Goal: Complete application form

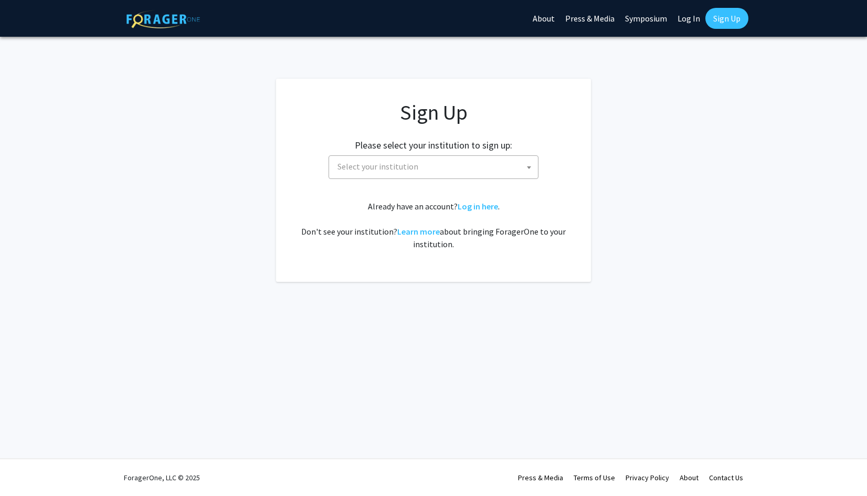
click at [463, 176] on span "Select your institution" at bounding box center [435, 167] width 205 height 22
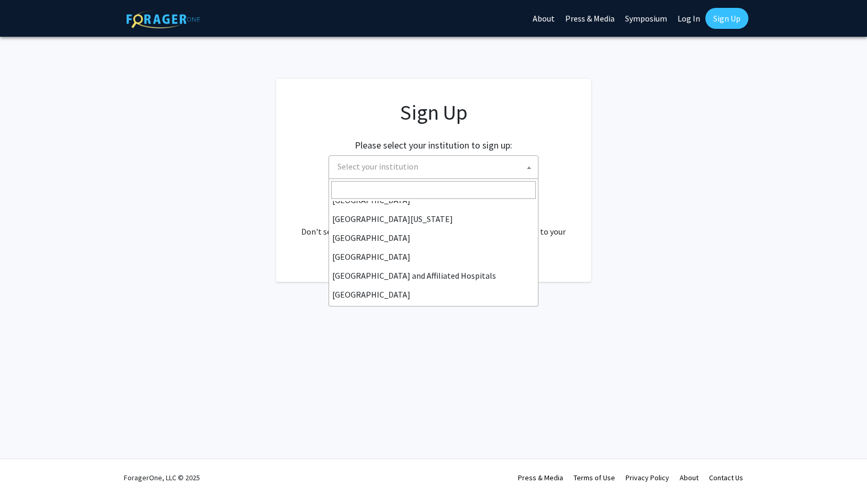
scroll to position [157, 0]
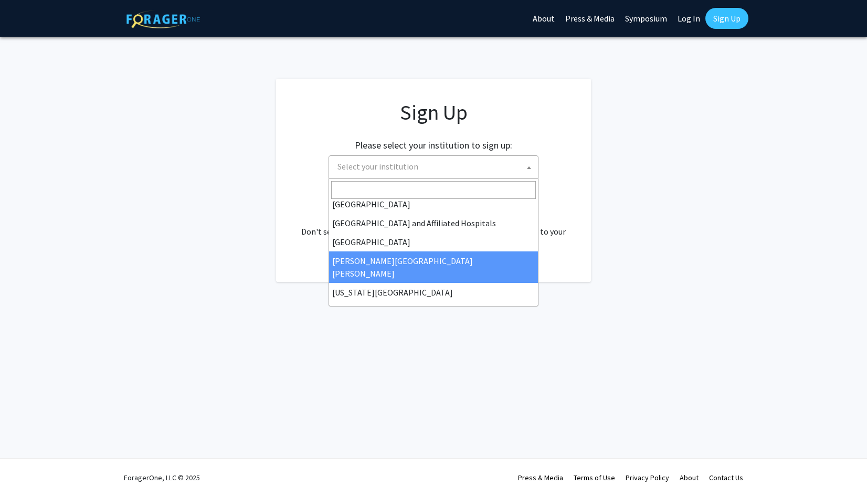
select select "1"
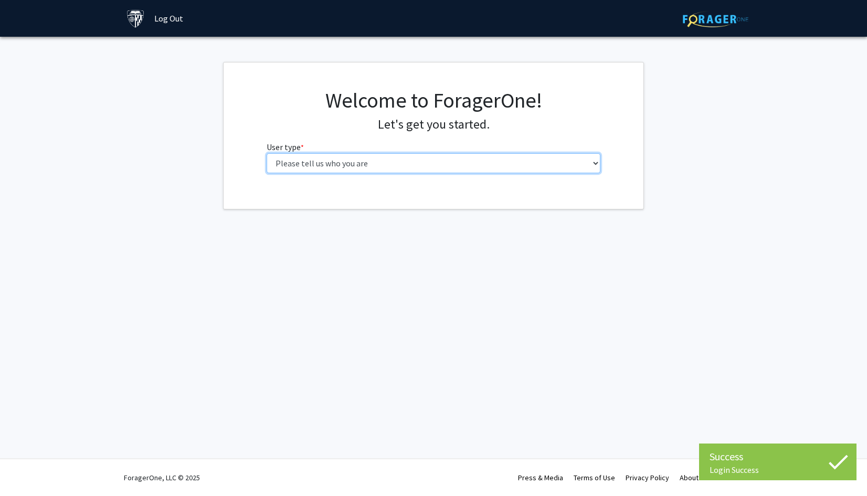
click at [398, 160] on select "Please tell us who you are Undergraduate Student Master's Student Doctoral Cand…" at bounding box center [434, 163] width 334 height 20
select select "2: masters"
click at [267, 153] on select "Please tell us who you are Undergraduate Student Master's Student Doctoral Cand…" at bounding box center [434, 163] width 334 height 20
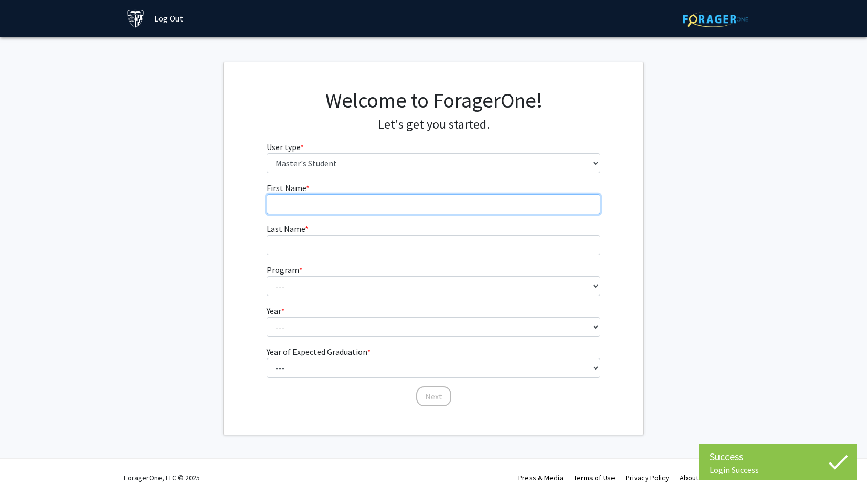
click at [399, 203] on input "First Name * required" at bounding box center [434, 204] width 334 height 20
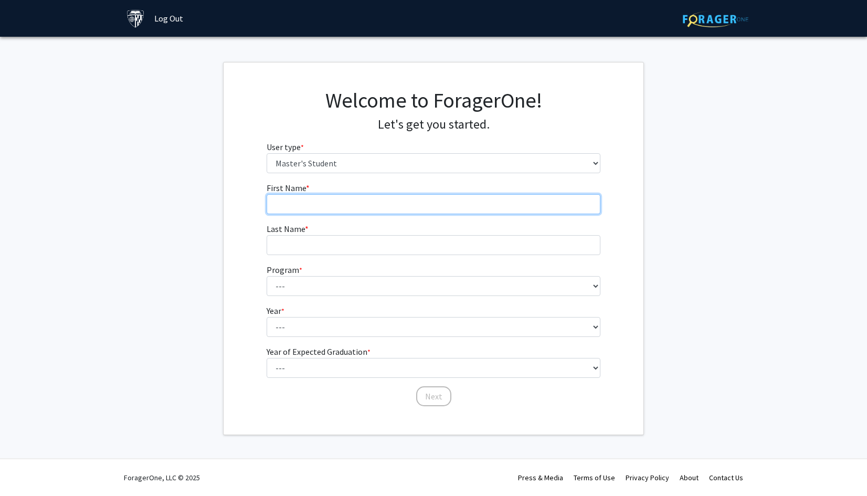
type input "Jui Ming"
type input "Tsai"
type input "蔡瑞銘"
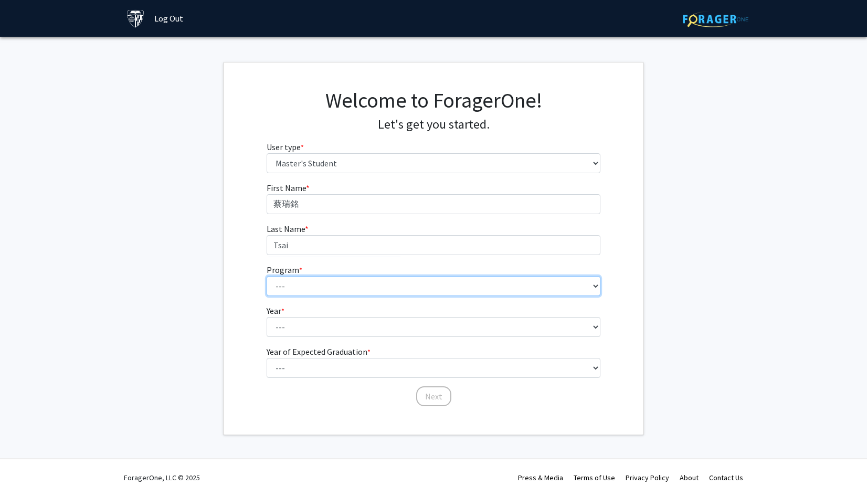
click at [332, 286] on select "--- Anatomy Education Applied and Computational Mathematics Applied Biomedical …" at bounding box center [434, 286] width 334 height 20
select select "23: 15"
click at [267, 276] on select "--- Anatomy Education Applied and Computational Mathematics Applied Biomedical …" at bounding box center [434, 286] width 334 height 20
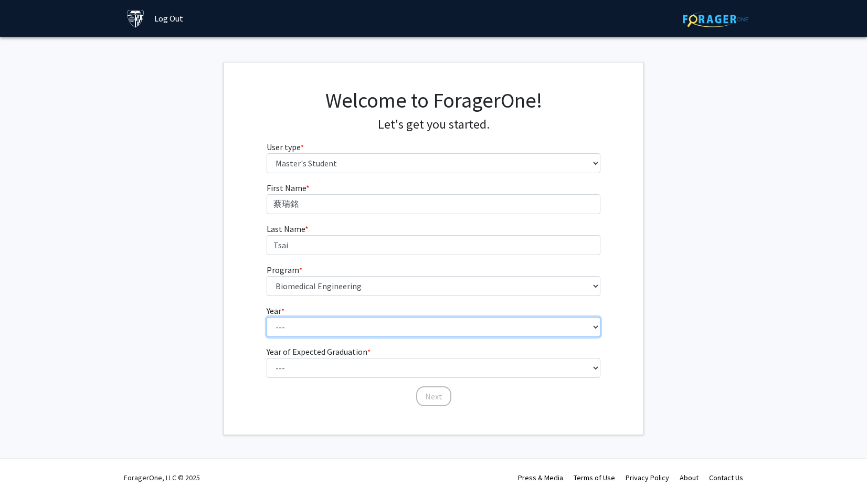
click at [349, 325] on select "--- First Year Second Year" at bounding box center [434, 327] width 334 height 20
select select "1: first_year"
click at [267, 317] on select "--- First Year Second Year" at bounding box center [434, 327] width 334 height 20
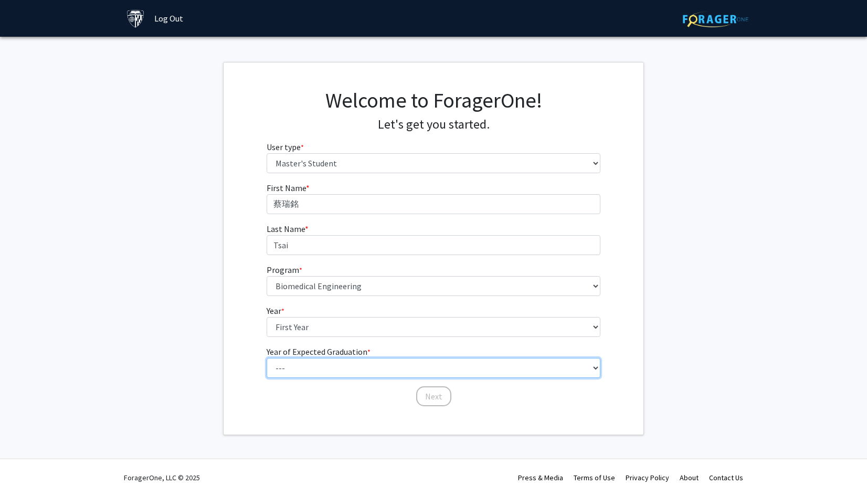
click at [341, 358] on select "--- 2025 2026 2027 2028 2029 2030 2031 2032 2033 2034" at bounding box center [434, 368] width 334 height 20
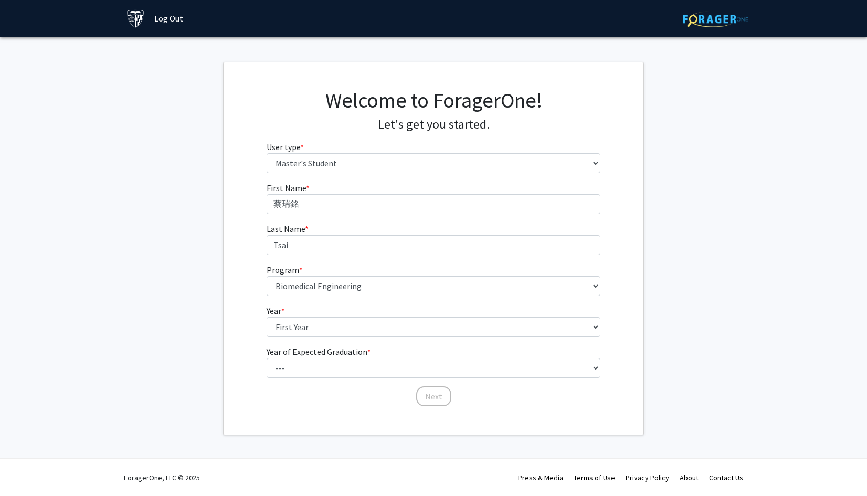
click at [299, 420] on div "Welcome to ForagerOne! Let's get you started. User type * required Please tell …" at bounding box center [434, 248] width 420 height 372
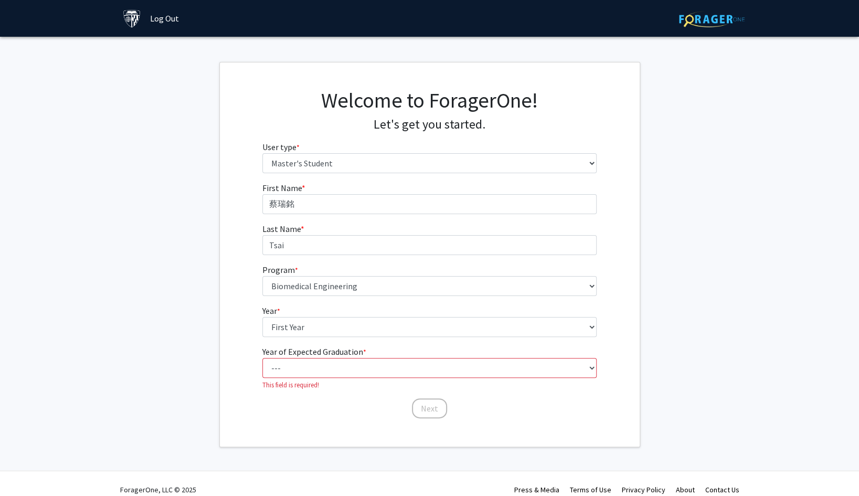
drag, startPoint x: 363, startPoint y: 349, endPoint x: 263, endPoint y: 354, distance: 99.8
click at [263, 354] on label "Year of Expected Graduation * required" at bounding box center [314, 351] width 104 height 13
drag, startPoint x: 263, startPoint y: 354, endPoint x: 292, endPoint y: 366, distance: 31.5
click at [263, 356] on div at bounding box center [263, 356] width 0 height 0
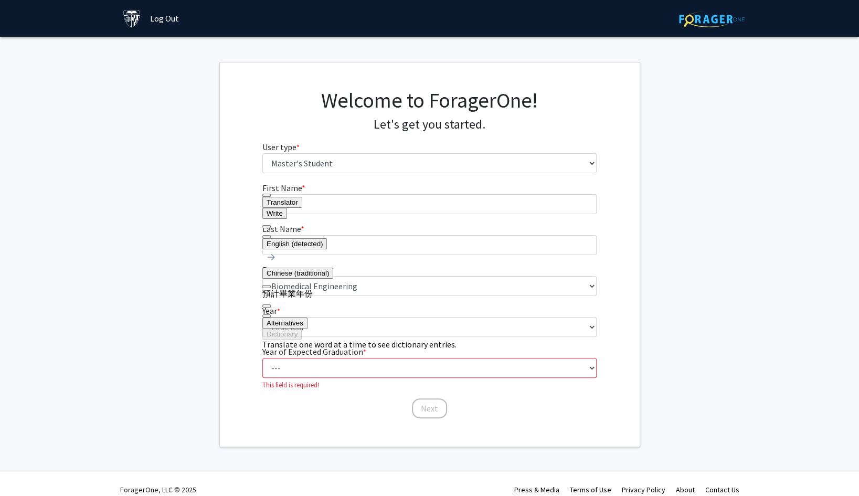
click at [271, 235] on button at bounding box center [266, 236] width 8 height 3
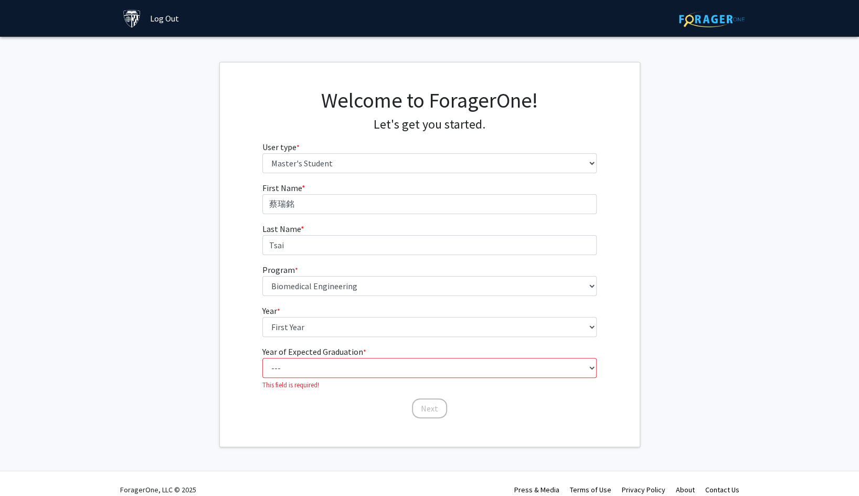
click at [303, 430] on div "Welcome to ForagerOne! Let's get you started. User type * required Please tell …" at bounding box center [430, 254] width 420 height 384
click at [324, 363] on select "--- 2025 2026 2027 2028 2029 2030 2031 2032 2033 2034" at bounding box center [429, 368] width 334 height 20
select select "3: 2027"
click at [266, 358] on select "--- 2025 2026 2027 2028 2029 2030 2031 2032 2033 2034" at bounding box center [429, 368] width 334 height 20
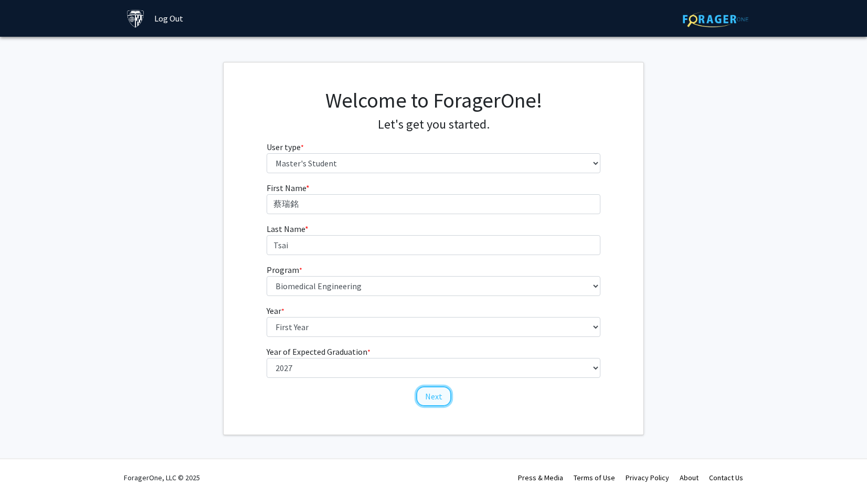
click at [434, 401] on button "Next" at bounding box center [433, 396] width 35 height 20
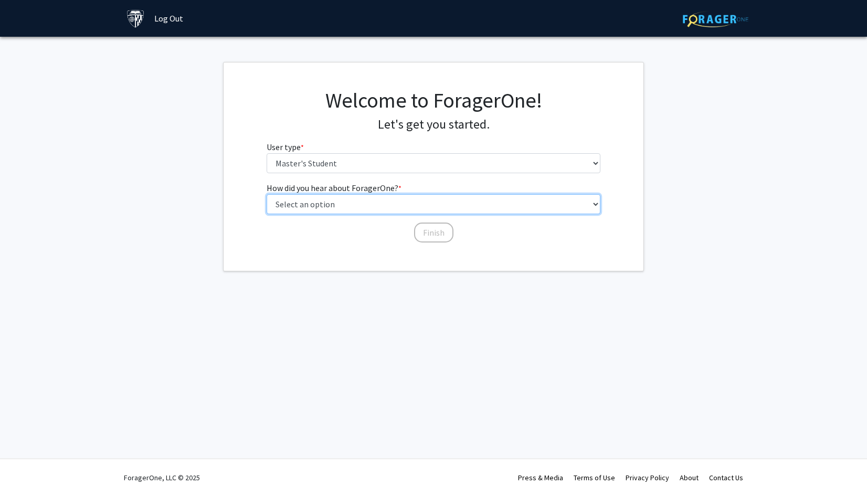
click at [379, 204] on select "Select an option Peer/student recommendation Faculty/staff recommendation Unive…" at bounding box center [434, 204] width 334 height 20
select select "3: university_website"
click at [267, 194] on select "Select an option Peer/student recommendation Faculty/staff recommendation Unive…" at bounding box center [434, 204] width 334 height 20
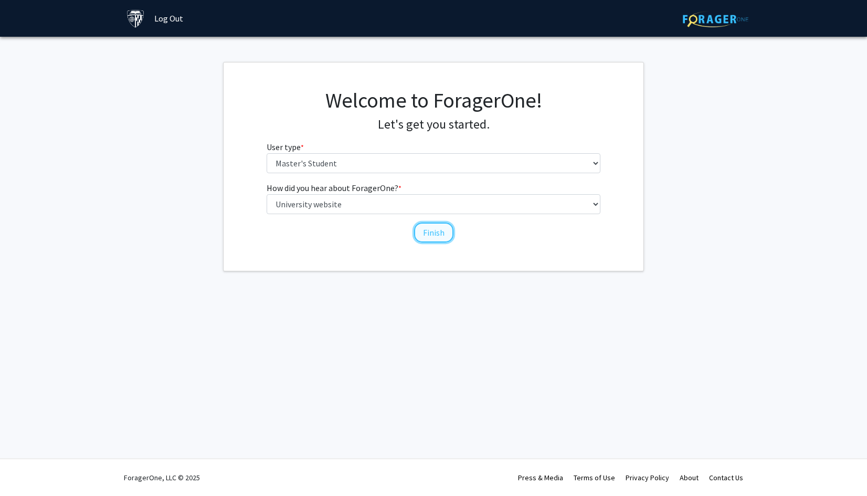
click at [430, 232] on button "Finish" at bounding box center [433, 232] width 39 height 20
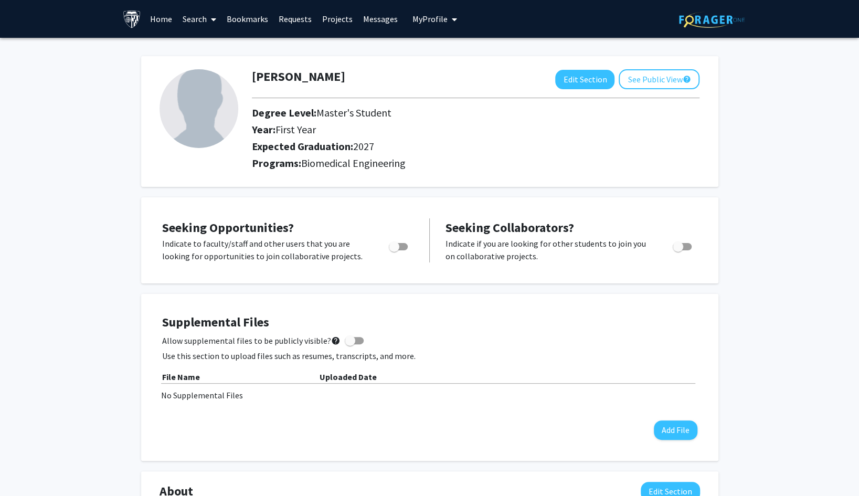
click at [162, 22] on link "Home" at bounding box center [161, 19] width 33 height 37
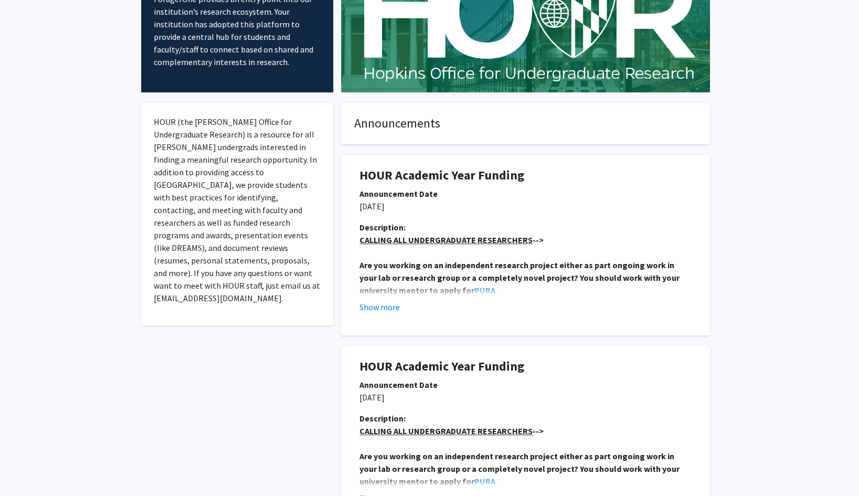
scroll to position [52, 0]
